Goal: Task Accomplishment & Management: Manage account settings

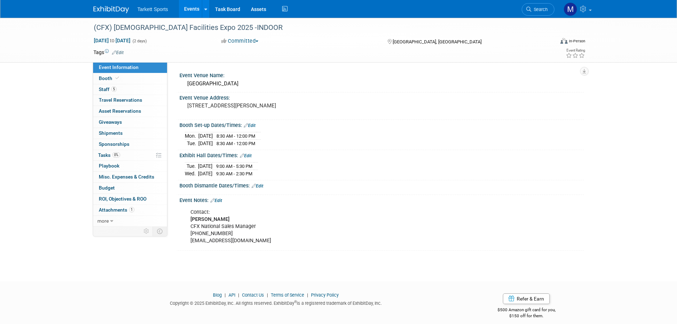
click at [544, 10] on span "Search" at bounding box center [539, 9] width 16 height 5
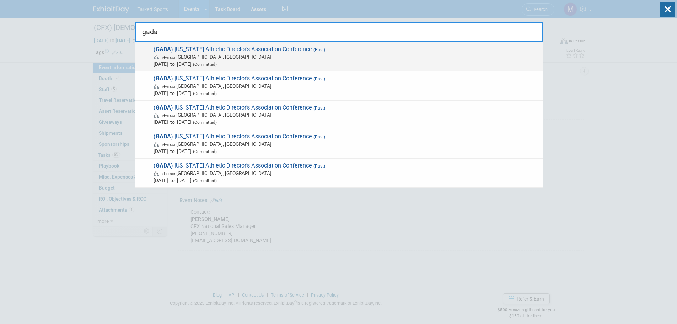
type input "gada"
click at [229, 49] on span "( GADA ) Georgia Athletic Director's Association Conference (Past) In-Person Sa…" at bounding box center [344, 57] width 387 height 22
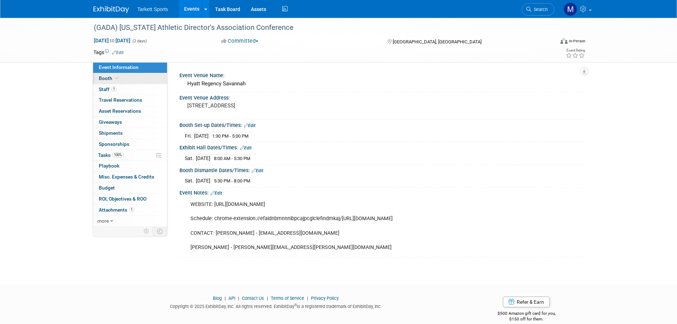
click at [130, 76] on link "Booth" at bounding box center [130, 78] width 74 height 11
select select "FieldTurf"
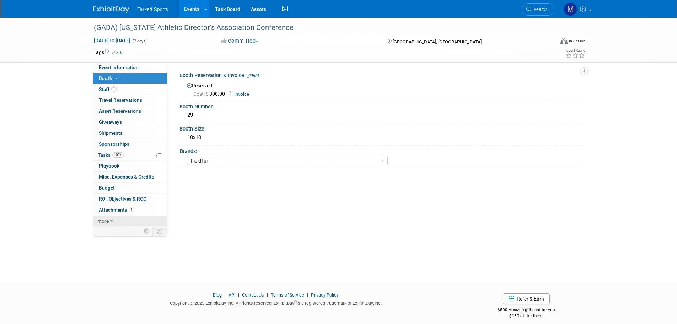
click at [112, 219] on icon at bounding box center [111, 220] width 3 height 5
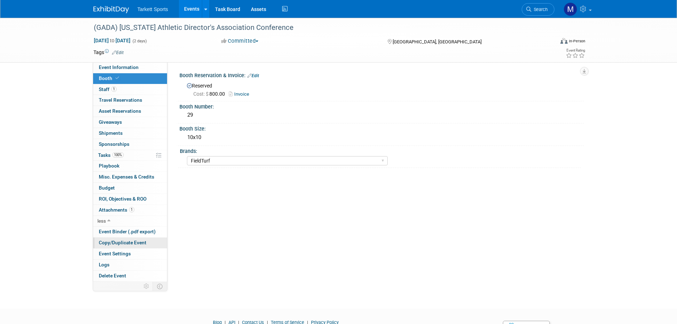
click at [116, 245] on span "Copy/Duplicate Event" at bounding box center [123, 242] width 48 height 6
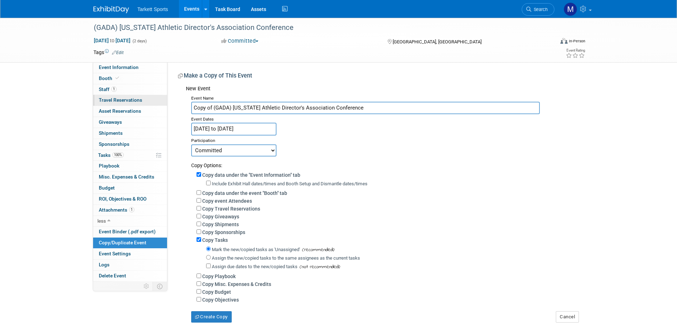
drag, startPoint x: 213, startPoint y: 107, endPoint x: 150, endPoint y: 105, distance: 64.0
click at [150, 105] on div "Event Information Event Info Booth Booth 1 Staff 1 Staff 0 Travel Reservations …" at bounding box center [338, 170] width 501 height 304
type input "(GADA) [US_STATE] Athletic Director's Association Conference"
click at [234, 127] on input "Mar 7, 2025 to Mar 8, 2025" at bounding box center [233, 129] width 85 height 12
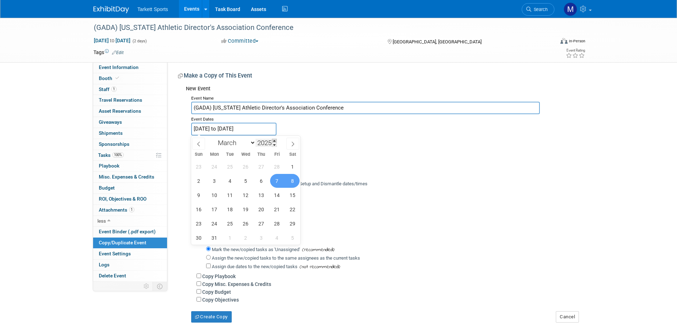
click at [275, 138] on span at bounding box center [274, 140] width 5 height 4
type input "2026"
click at [200, 141] on icon at bounding box center [198, 143] width 5 height 5
select select "1"
click at [274, 208] on span "27" at bounding box center [277, 209] width 14 height 14
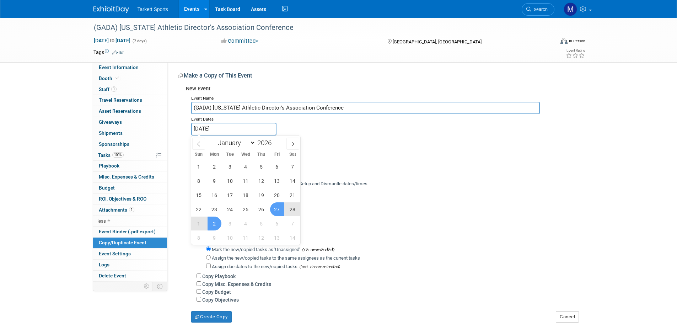
click at [213, 222] on span "2" at bounding box center [214, 223] width 14 height 14
type input "[DATE] to [DATE]"
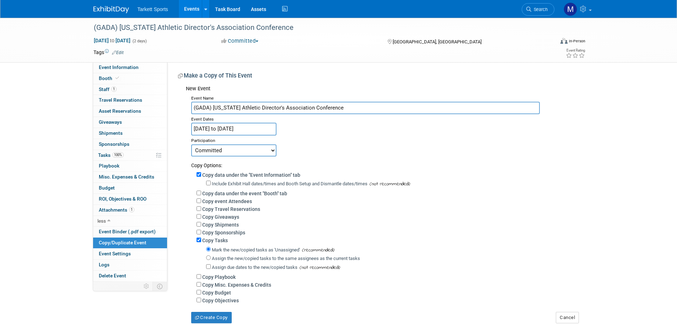
click at [208, 204] on label "Copy event Attendees" at bounding box center [227, 201] width 50 height 6
click at [201, 203] on input "Copy event Attendees" at bounding box center [198, 200] width 5 height 5
checkbox input "true"
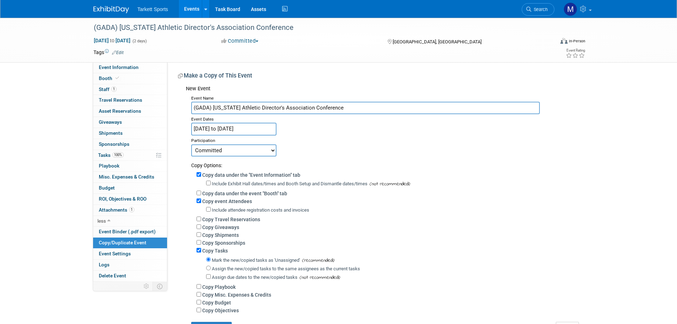
click at [208, 253] on label "Copy Tasks" at bounding box center [215, 251] width 26 height 6
click at [201, 252] on input "Copy Tasks" at bounding box center [198, 250] width 5 height 5
checkbox input "false"
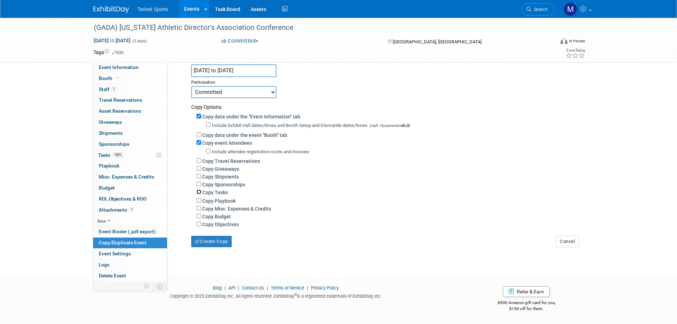
scroll to position [63, 0]
click at [206, 245] on button "Create Copy" at bounding box center [211, 240] width 40 height 11
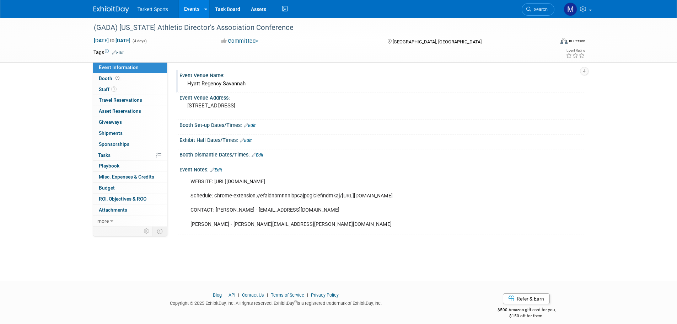
click at [223, 78] on div "Hyatt Regency Savannah" at bounding box center [381, 83] width 393 height 11
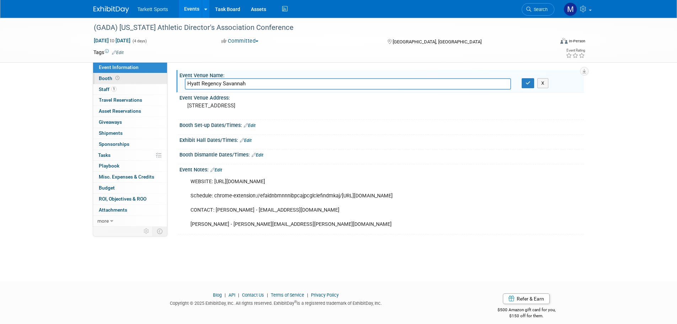
drag, startPoint x: 234, startPoint y: 79, endPoint x: 94, endPoint y: 78, distance: 139.9
click at [95, 78] on div "Event Information Event Info Booth Booth 1 Staff 1 Staff 0 Travel Reservations …" at bounding box center [338, 126] width 501 height 216
type input "The Classic Center"
click at [526, 86] on button "button" at bounding box center [527, 83] width 13 height 10
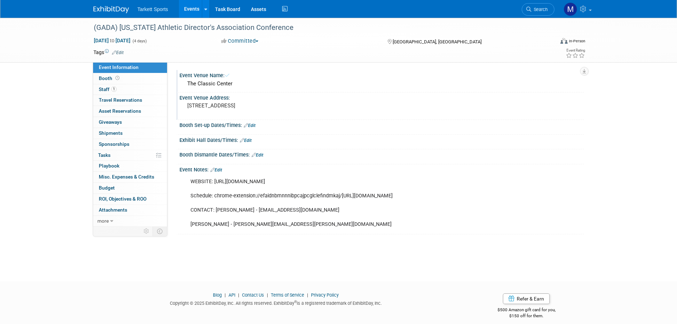
click at [324, 106] on pre "[STREET_ADDRESS]" at bounding box center [263, 105] width 153 height 6
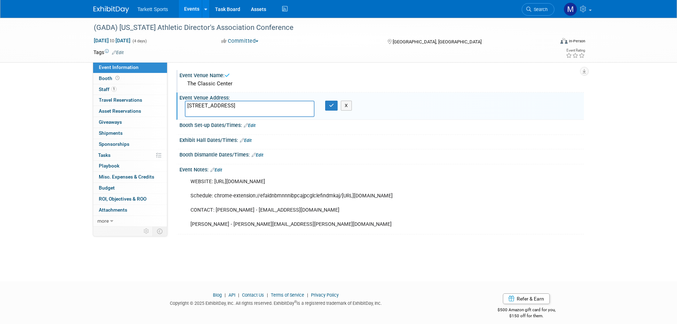
drag, startPoint x: 118, startPoint y: 101, endPoint x: 27, endPoint y: 102, distance: 90.9
click at [36, 102] on div "(GADA) [US_STATE] Athletic Director's Association Conference [DATE] to [DATE] (…" at bounding box center [338, 143] width 677 height 250
type textarea "[GEOGRAPHIC_DATA], [GEOGRAPHIC_DATA]"
click at [329, 107] on icon "button" at bounding box center [331, 105] width 5 height 5
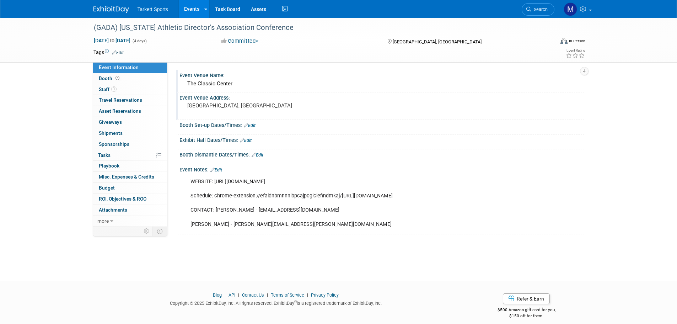
click at [124, 72] on link "Event Information" at bounding box center [130, 67] width 74 height 11
click at [129, 80] on link "Booth" at bounding box center [130, 78] width 74 height 11
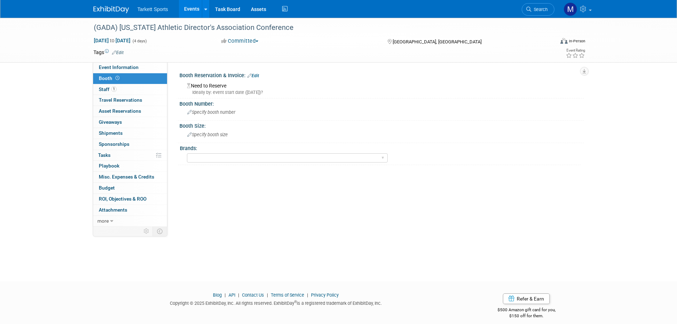
click at [259, 80] on div "Need to Reserve Ideally by: event start date ([DATE])?" at bounding box center [381, 87] width 404 height 18
click at [255, 76] on link "Edit" at bounding box center [253, 75] width 12 height 5
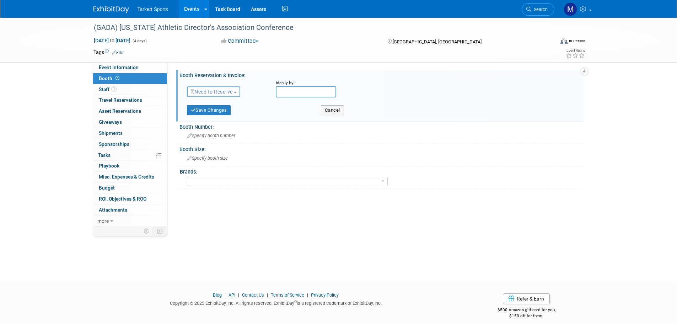
click at [233, 92] on span "Need to Reserve" at bounding box center [211, 92] width 42 height 6
click at [223, 110] on link "Reserved" at bounding box center [225, 114] width 76 height 10
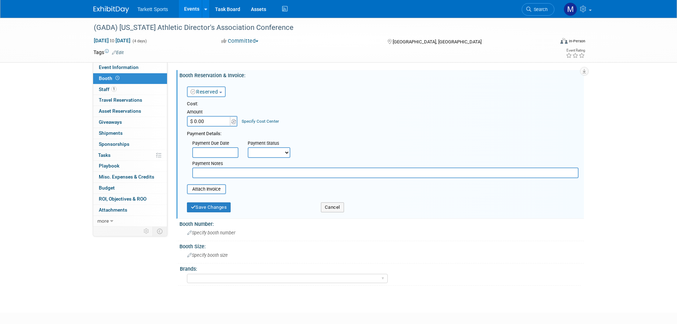
click at [273, 147] on select "Not Paid Yet Partially Paid Paid in Full" at bounding box center [269, 152] width 43 height 11
click at [230, 123] on span at bounding box center [234, 121] width 8 height 11
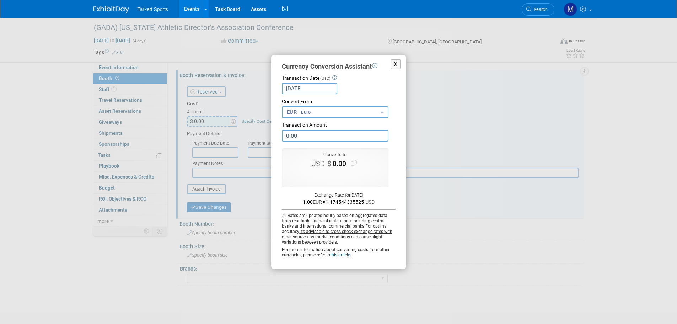
click at [218, 119] on div "X Currency Conversion Assistant Transaction Date (UTC) [DATE] Loading Rates Con…" at bounding box center [339, 162] width 320 height 214
click at [394, 60] on button "X" at bounding box center [396, 64] width 10 height 10
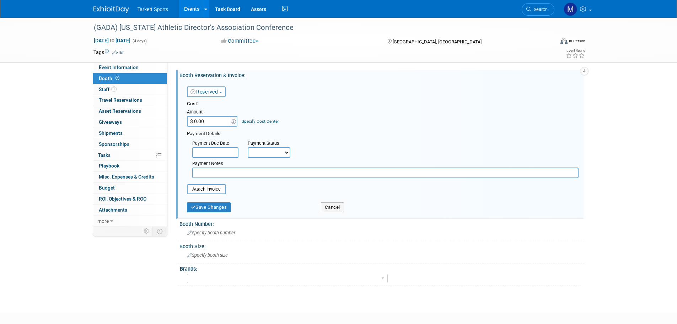
click at [208, 120] on input "$ 0.00" at bounding box center [209, 121] width 44 height 11
type input "$ 1,000.00"
click at [199, 191] on input "file" at bounding box center [183, 189] width 85 height 9
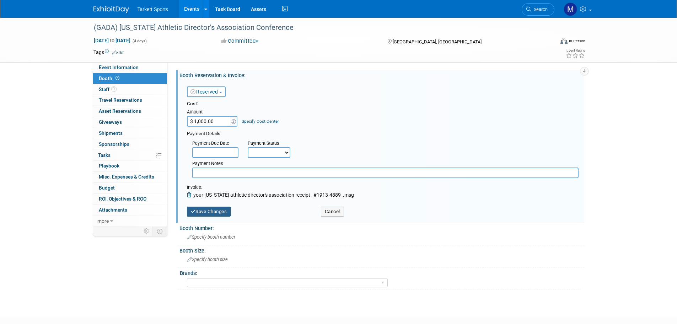
click at [212, 209] on button "Save Changes" at bounding box center [209, 211] width 44 height 10
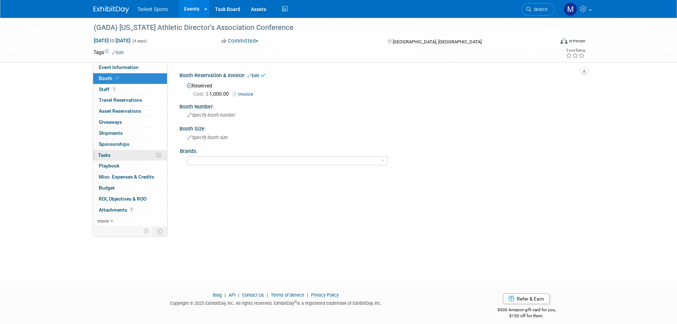
click at [111, 155] on link "0% Tasks 0%" at bounding box center [130, 155] width 74 height 11
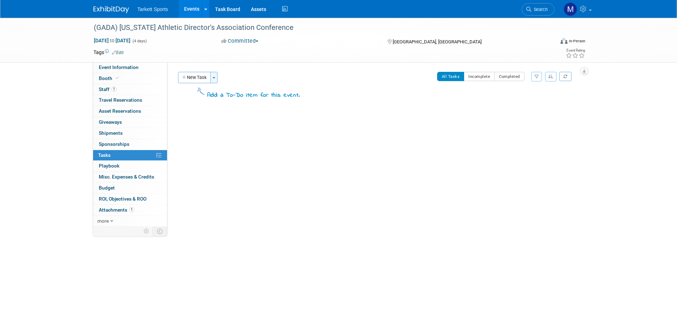
click at [212, 79] on button "Toggle Dropdown" at bounding box center [213, 77] width 7 height 11
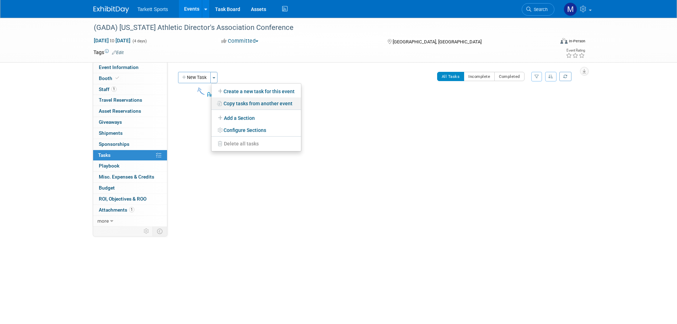
click at [230, 103] on link "Copy tasks from another event" at bounding box center [255, 103] width 89 height 12
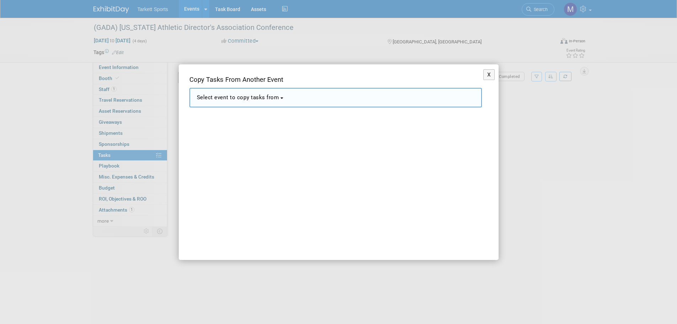
click at [232, 99] on span "Select event to copy tasks from" at bounding box center [238, 97] width 82 height 6
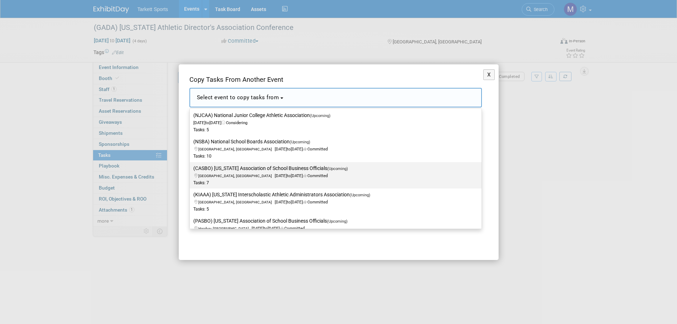
scroll to position [178, 0]
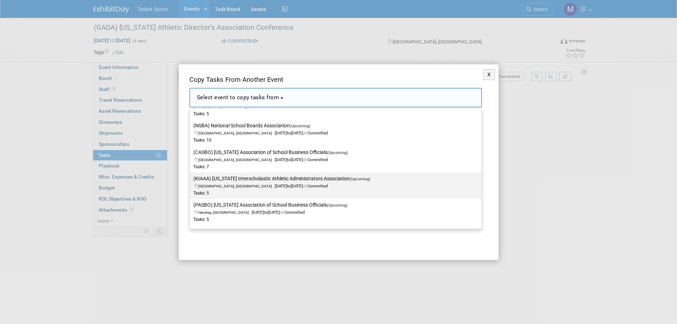
click at [231, 180] on label "(KIAAA) [US_STATE] Interscholastic Athletic Administrators Association (Upcomin…" at bounding box center [333, 185] width 281 height 23
click at [191, 180] on input "(KIAAA) [US_STATE] Interscholastic Athletic Administrators Association (Upcomin…" at bounding box center [188, 178] width 5 height 5
select select "11141375"
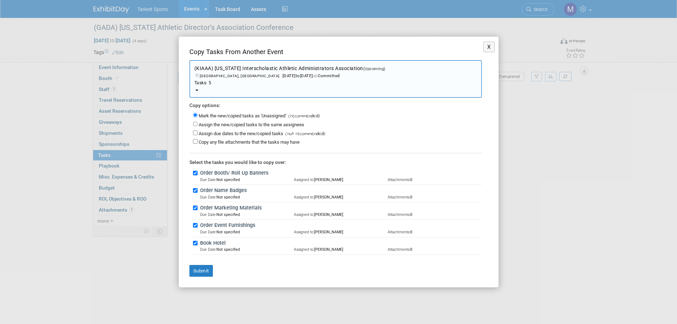
click at [202, 123] on label "Assign the new/copied tasks to the same assignees" at bounding box center [251, 124] width 105 height 5
click at [197, 123] on input "Assign the new/copied tasks to the same assignees" at bounding box center [195, 123] width 5 height 5
radio input "true"
click at [200, 268] on button "Submit" at bounding box center [200, 271] width 23 height 12
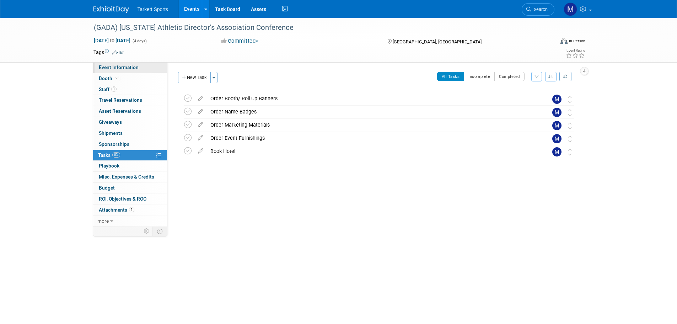
click at [128, 68] on span "Event Information" at bounding box center [119, 67] width 40 height 6
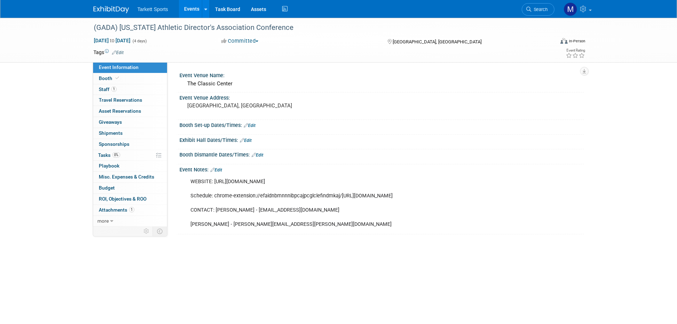
click at [249, 124] on link "Edit" at bounding box center [250, 125] width 12 height 5
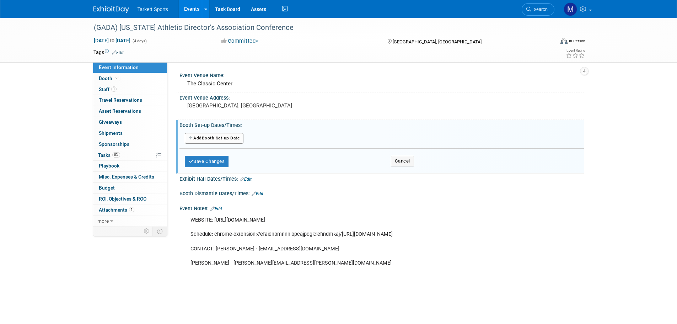
click at [230, 142] on button "Add Another Booth Set-up Date" at bounding box center [214, 138] width 59 height 11
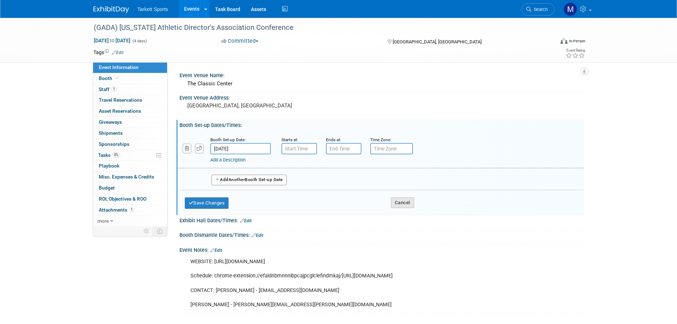
click at [395, 203] on button "Cancel" at bounding box center [402, 202] width 23 height 11
